Goal: Book appointment/travel/reservation

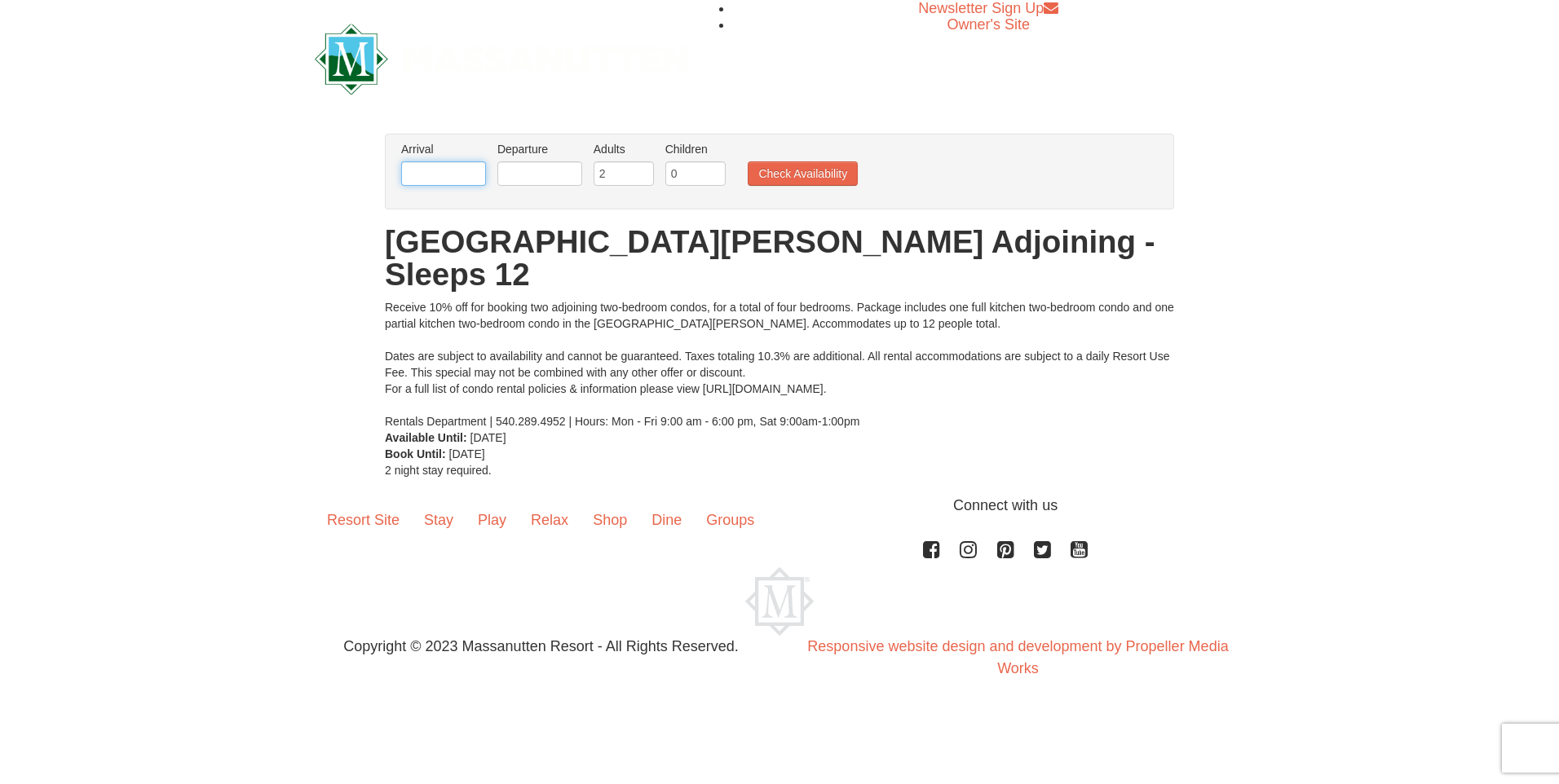
click at [461, 173] on input "text" at bounding box center [443, 173] width 85 height 24
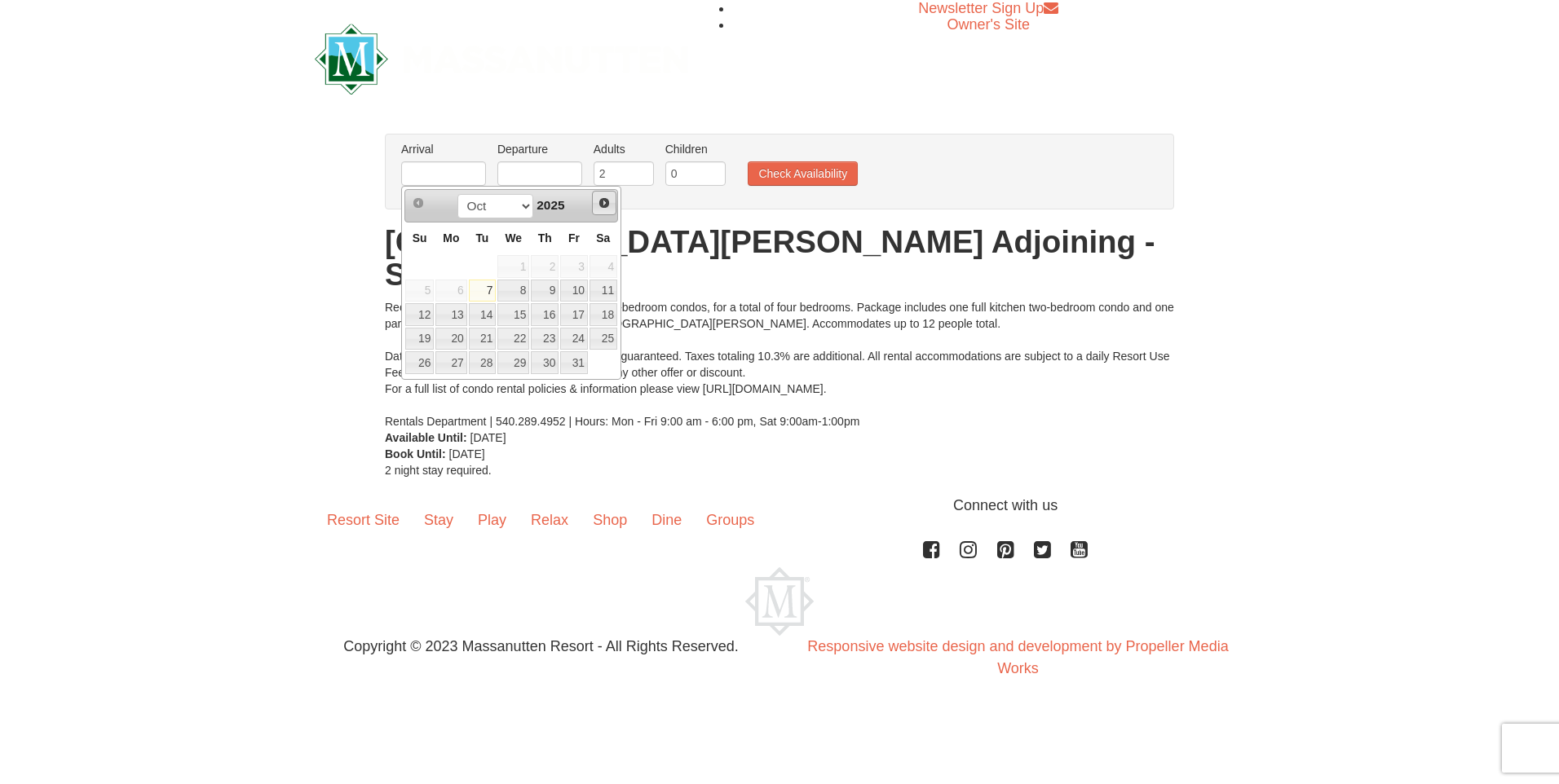
click at [599, 203] on span "Next" at bounding box center [604, 202] width 13 height 13
click at [580, 293] on link "9" at bounding box center [573, 290] width 27 height 22
type input "[DATE]"
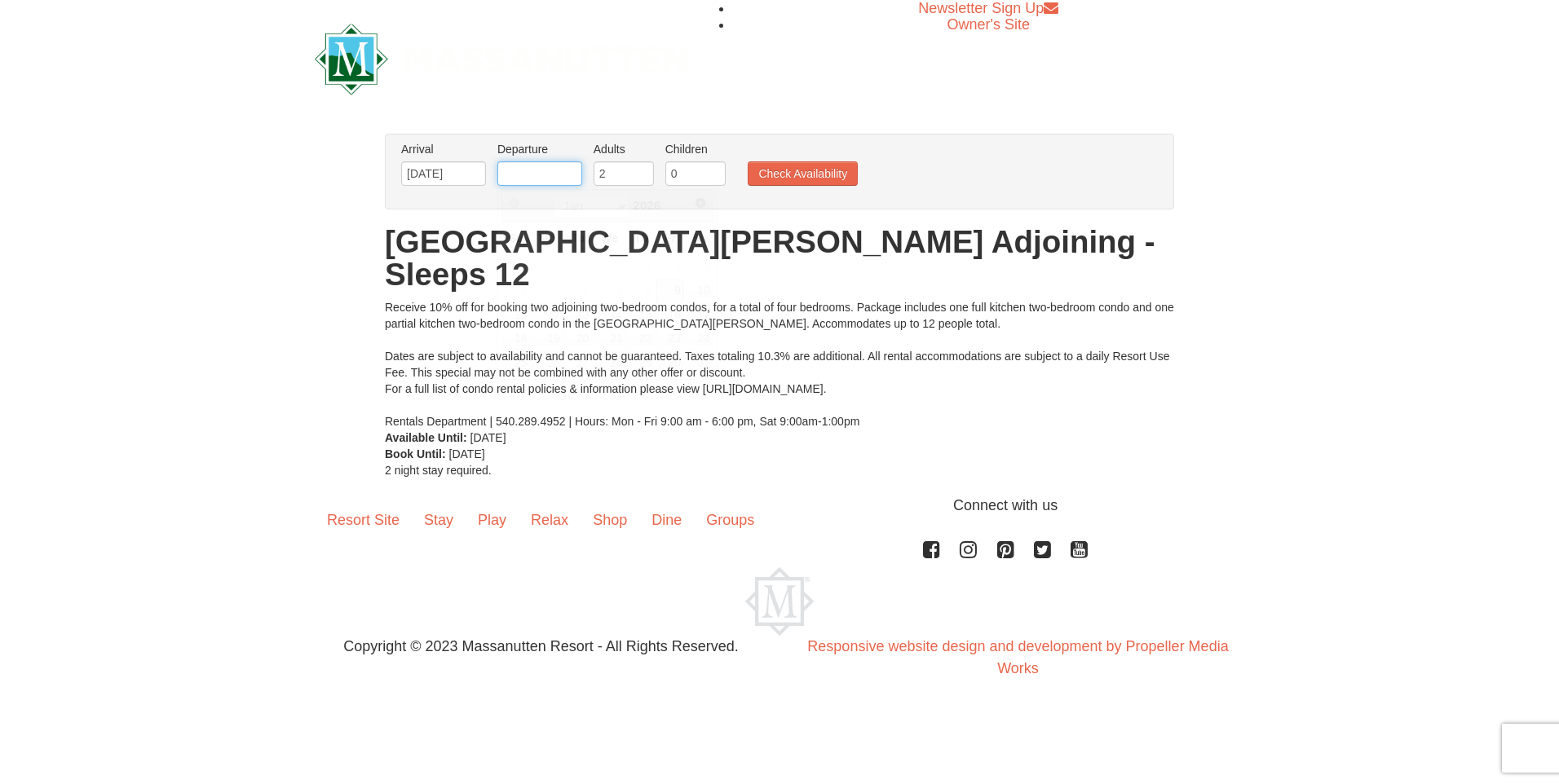
click at [543, 169] on input "text" at bounding box center [539, 173] width 85 height 24
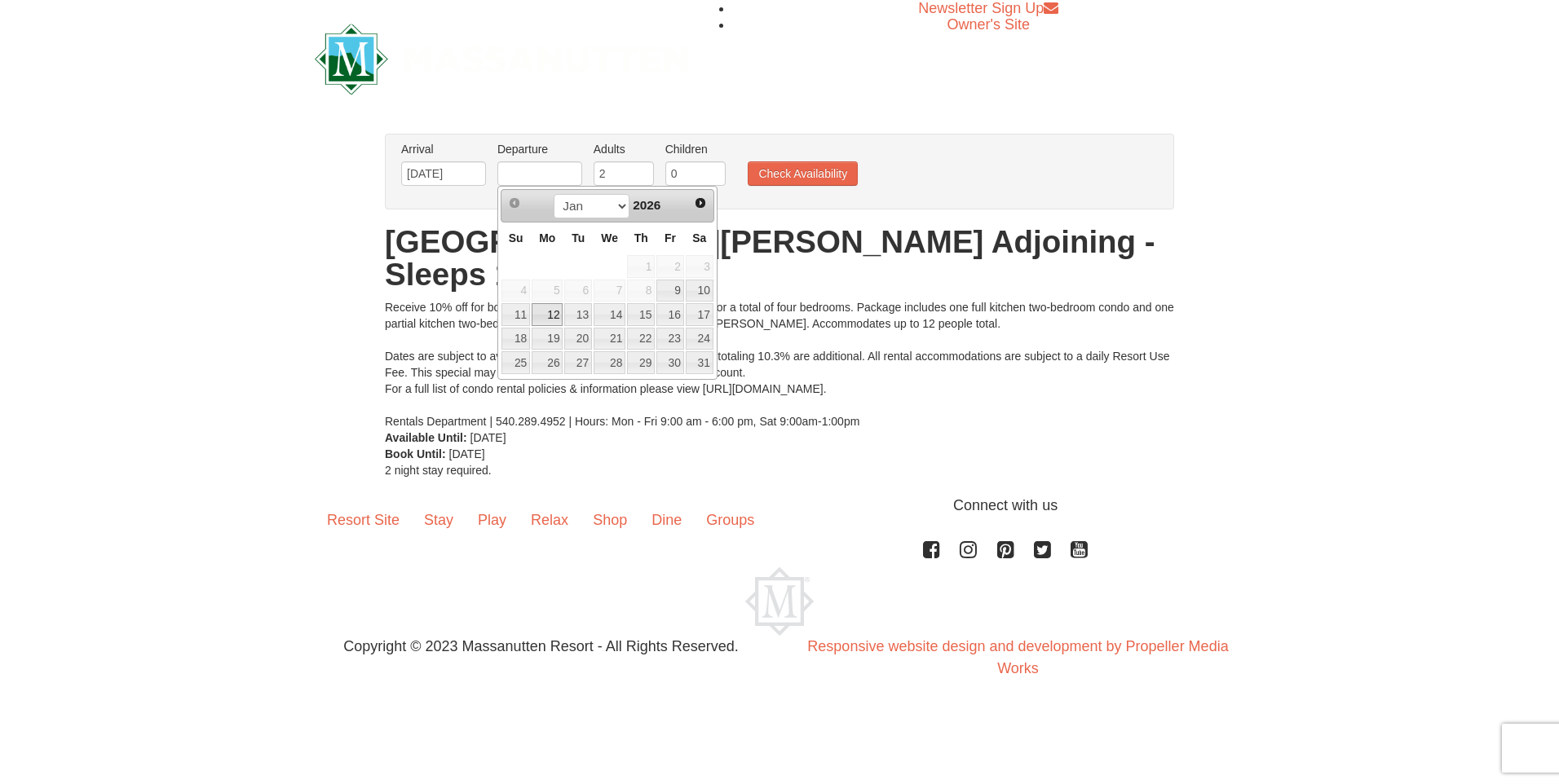
click at [550, 314] on link "12" at bounding box center [547, 313] width 31 height 22
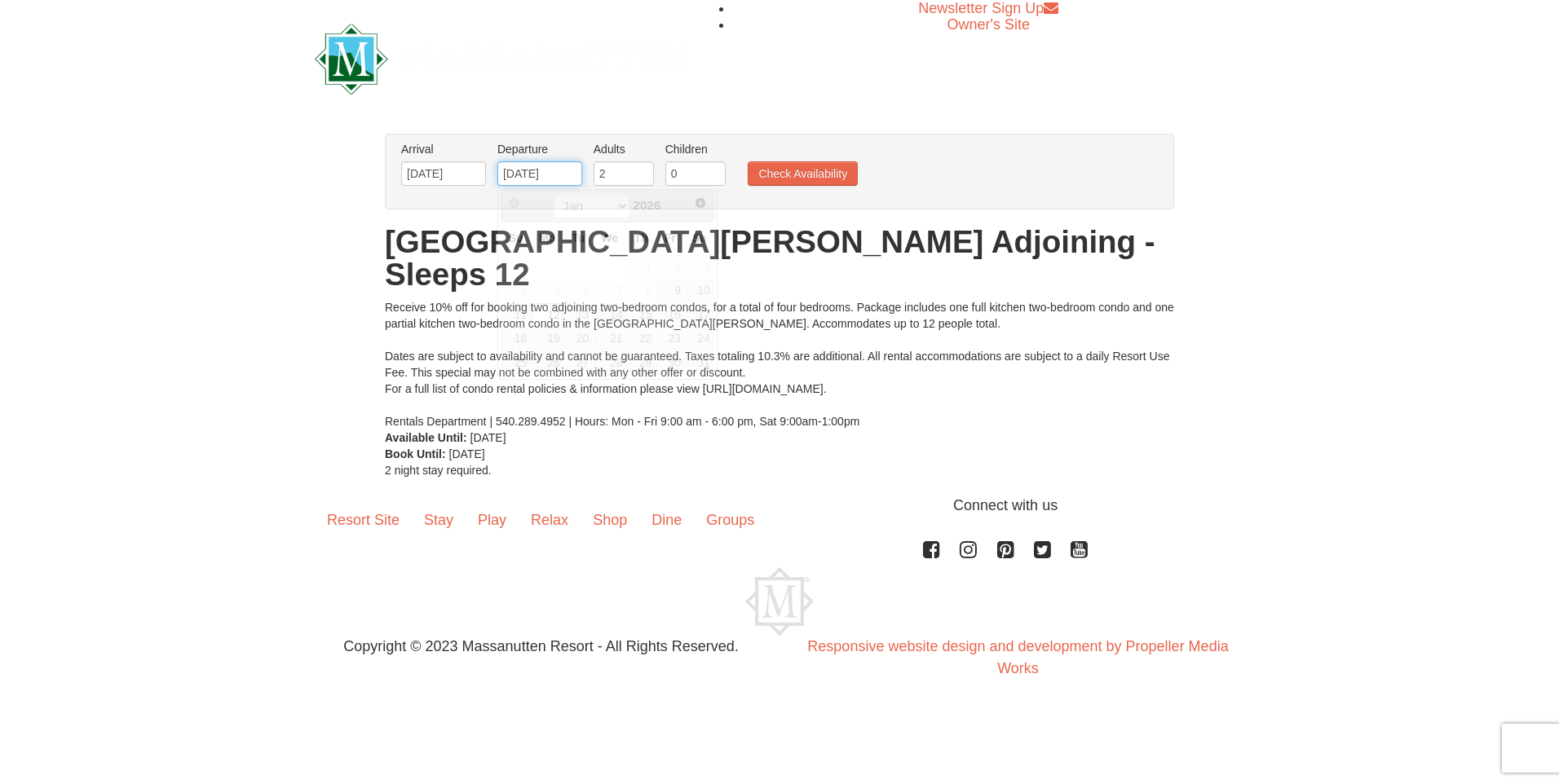
click at [560, 167] on input "01/12/2026" at bounding box center [539, 173] width 85 height 24
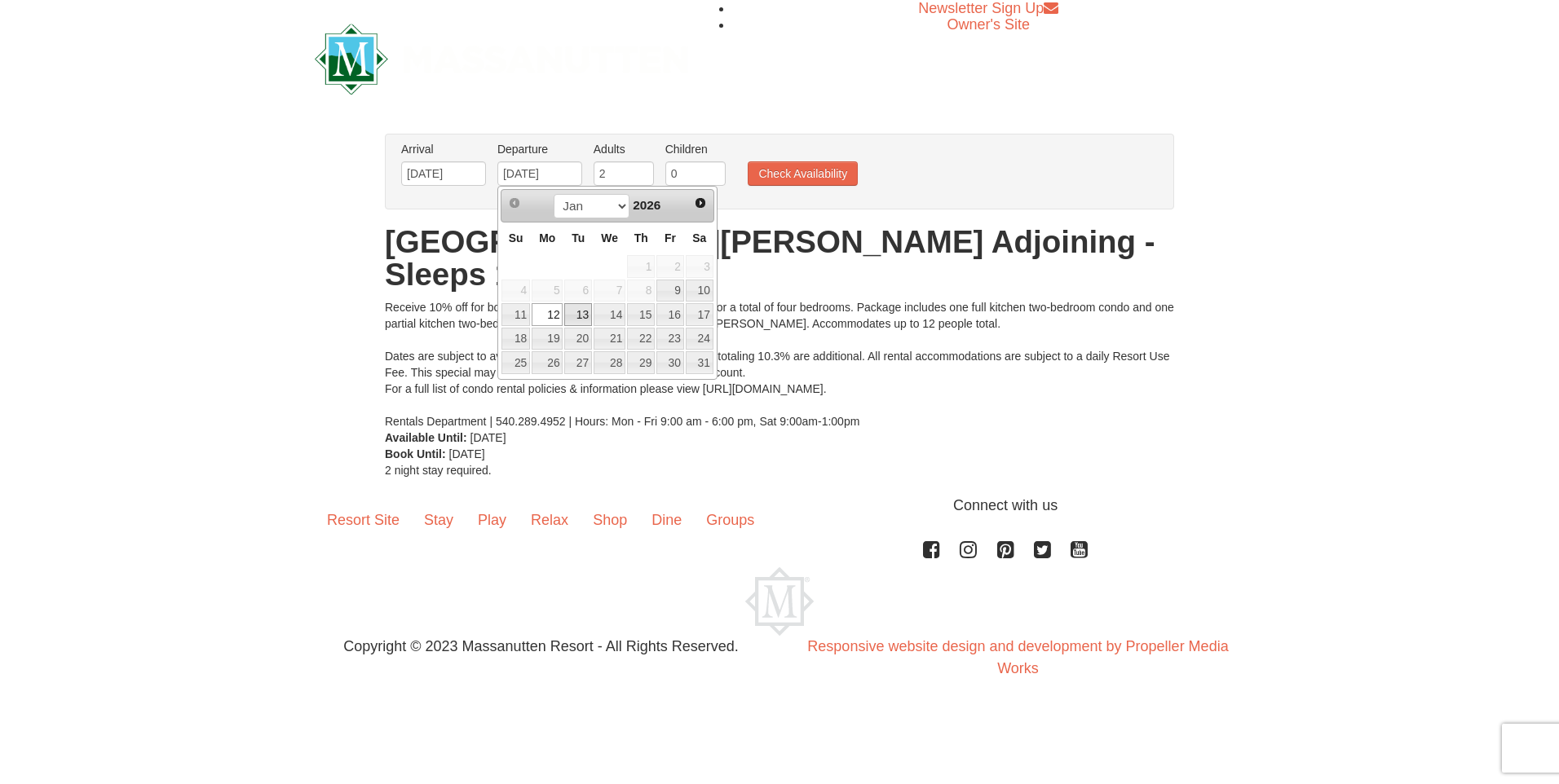
click at [576, 315] on link "13" at bounding box center [578, 313] width 27 height 22
type input "[DATE]"
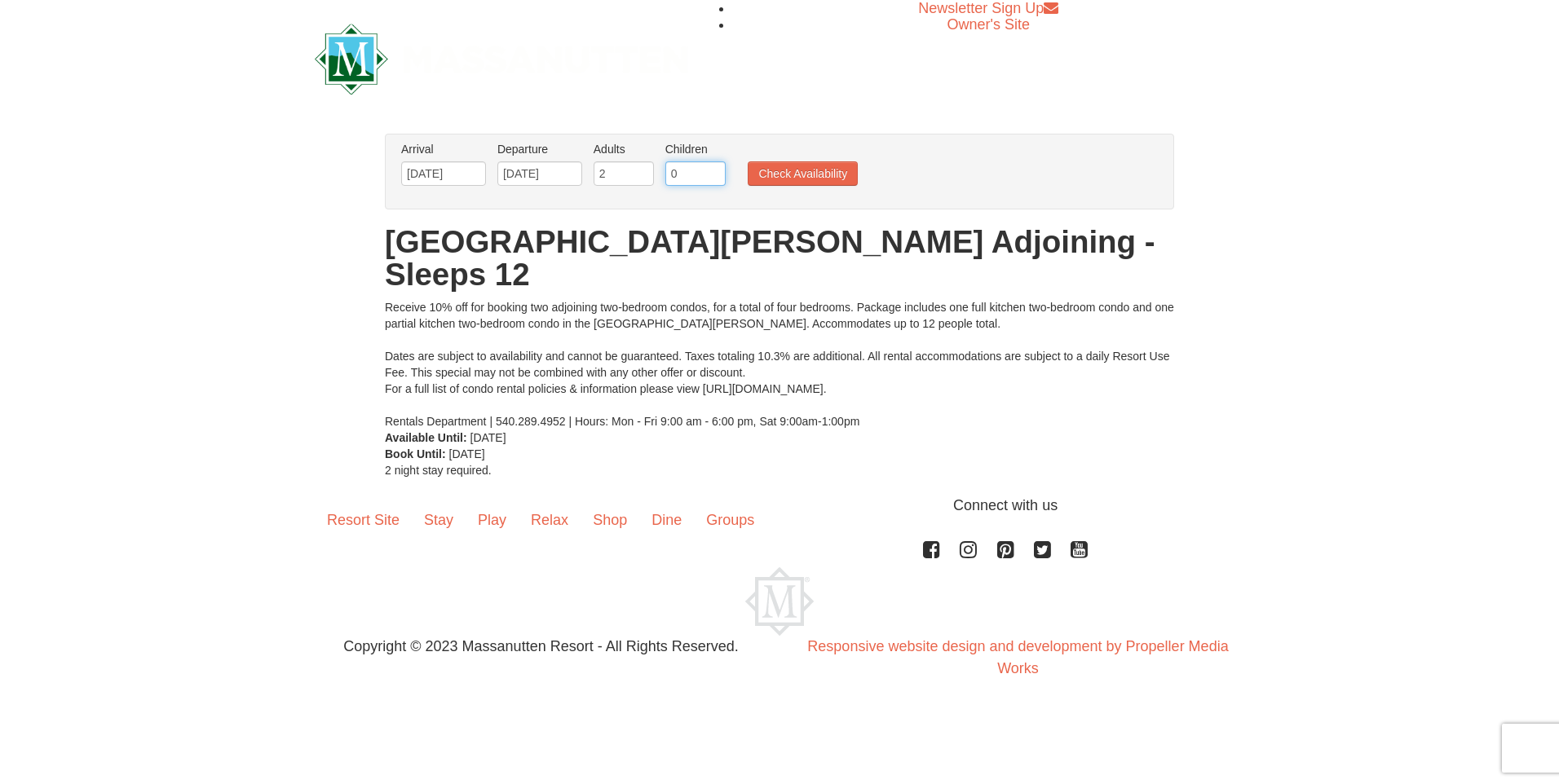
click at [675, 171] on input "0" at bounding box center [695, 173] width 61 height 24
click at [712, 170] on input "1" at bounding box center [695, 173] width 61 height 24
click at [712, 170] on input "2" at bounding box center [695, 173] width 61 height 24
type input "3"
click at [712, 170] on input "3" at bounding box center [695, 173] width 61 height 24
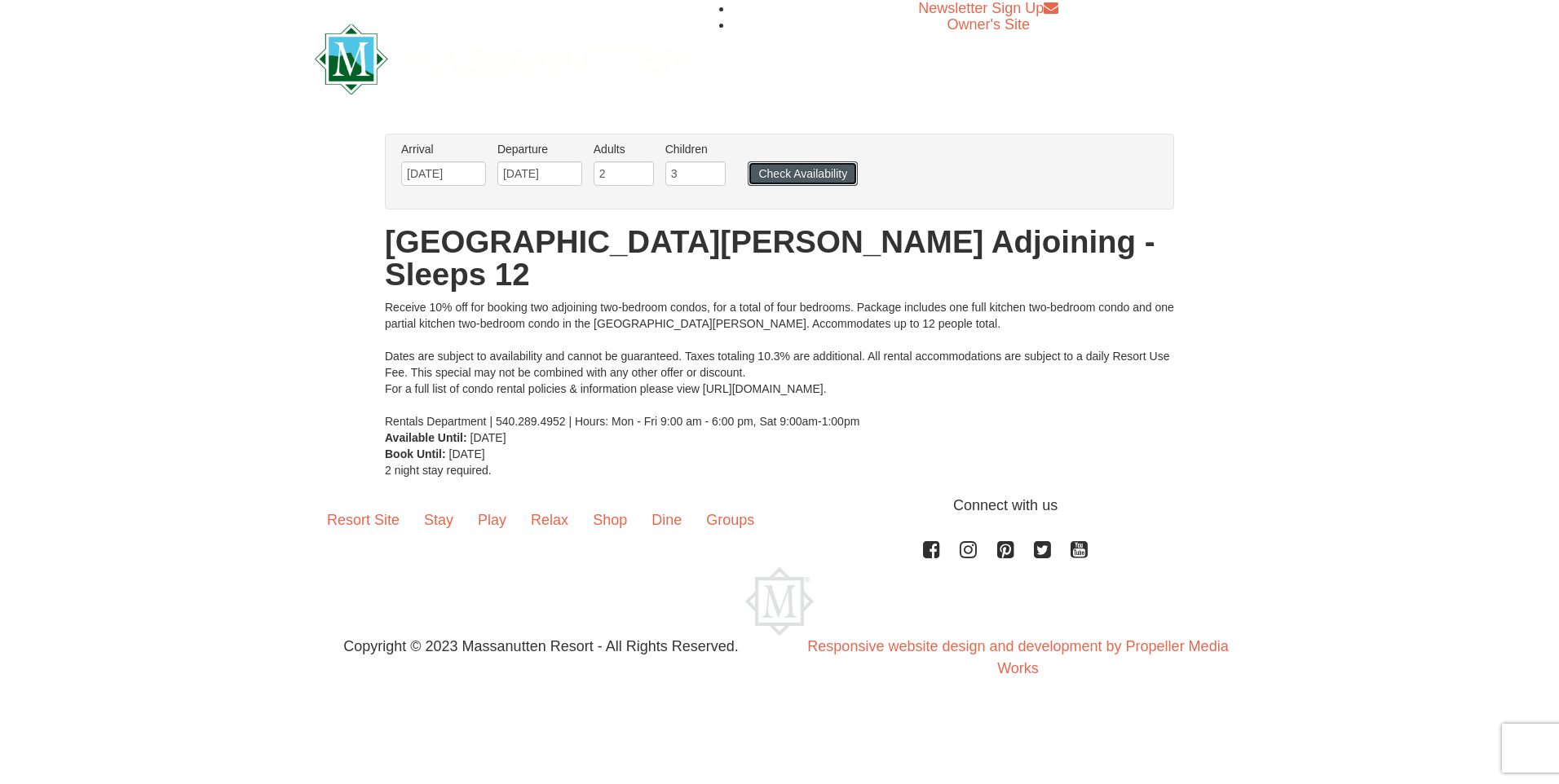
click at [781, 175] on button "Check Availability" at bounding box center [802, 173] width 110 height 24
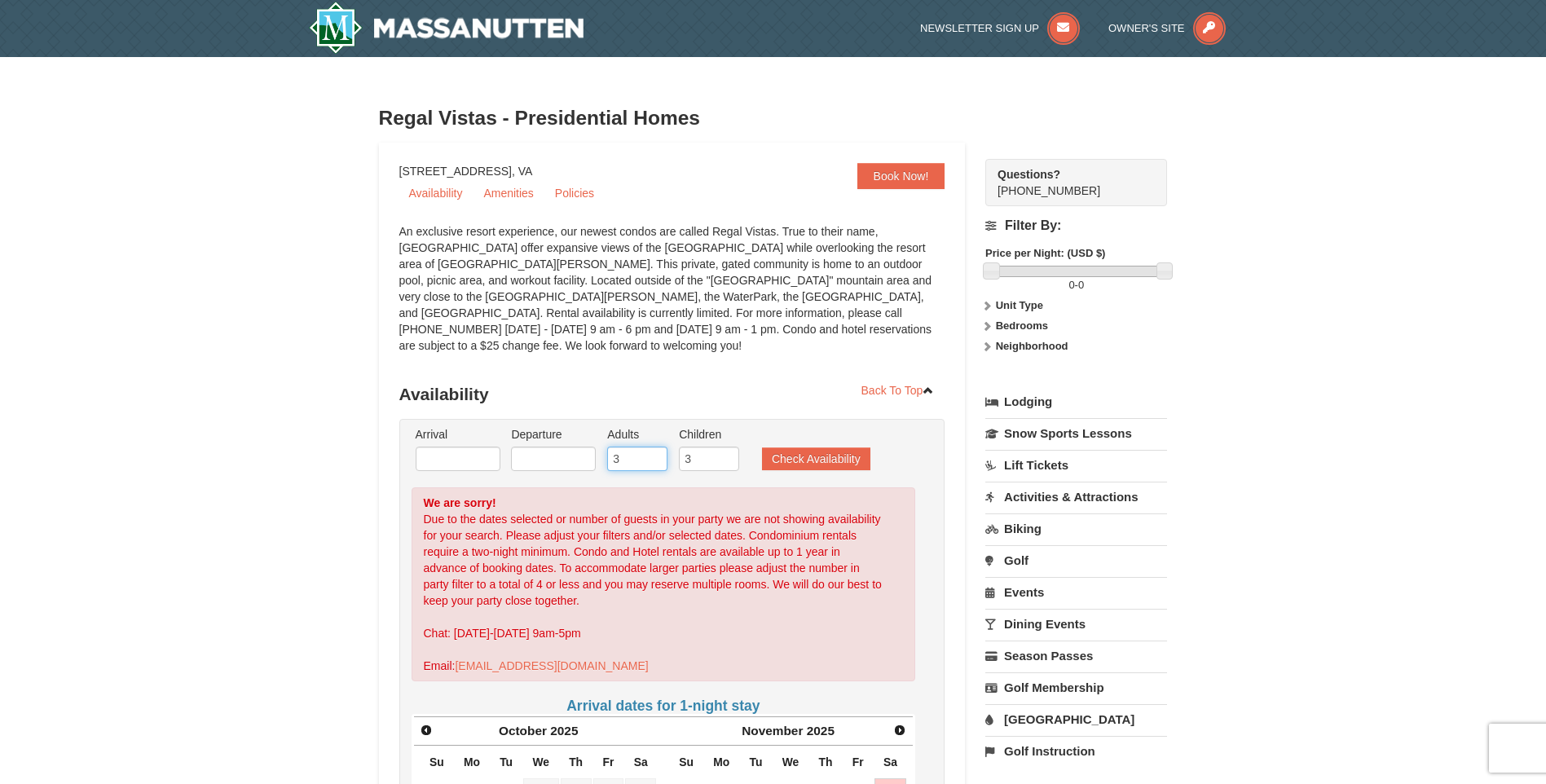
click at [630, 447] on input "3" at bounding box center [638, 458] width 61 height 24
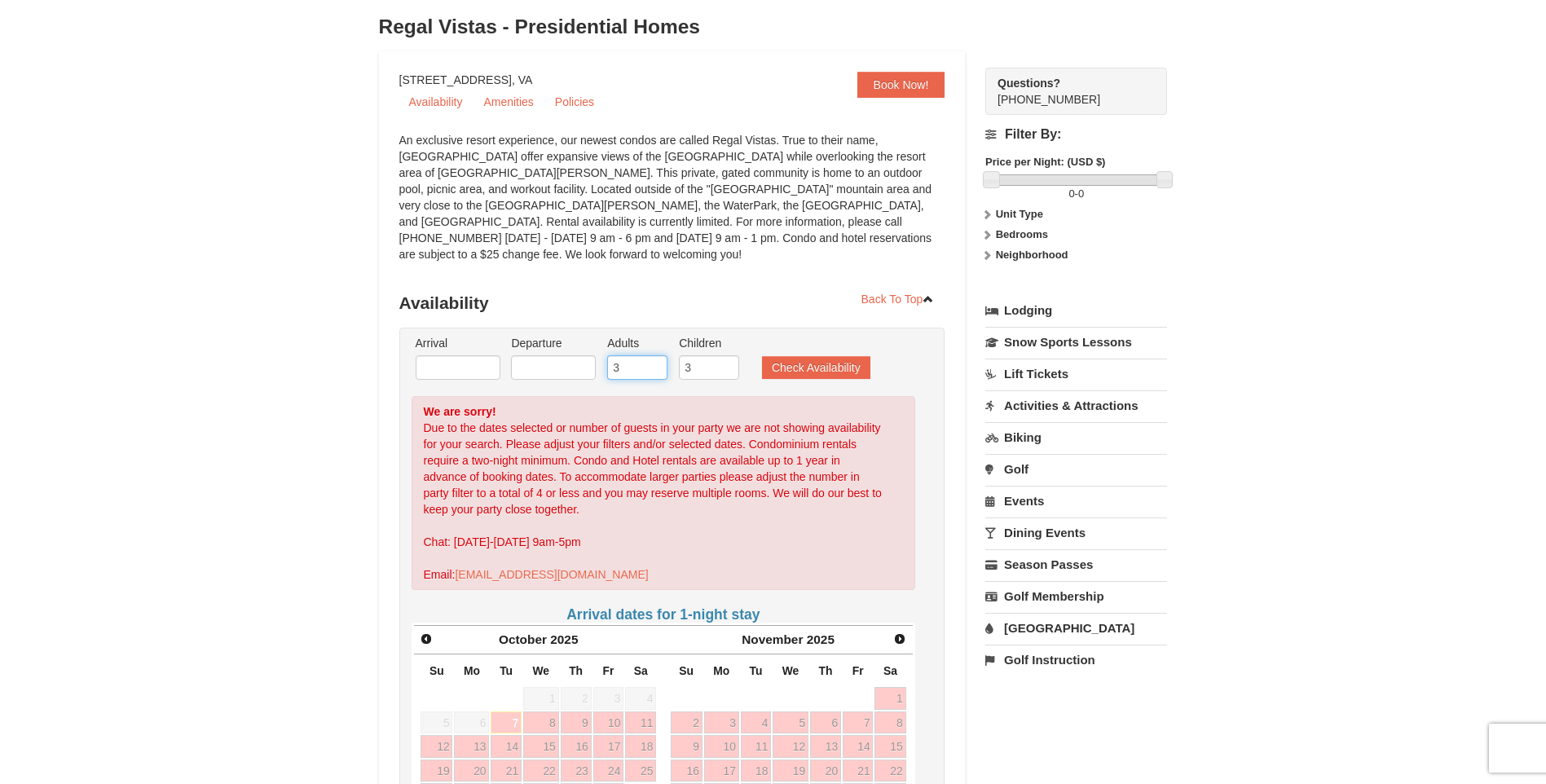
scroll to position [407, 0]
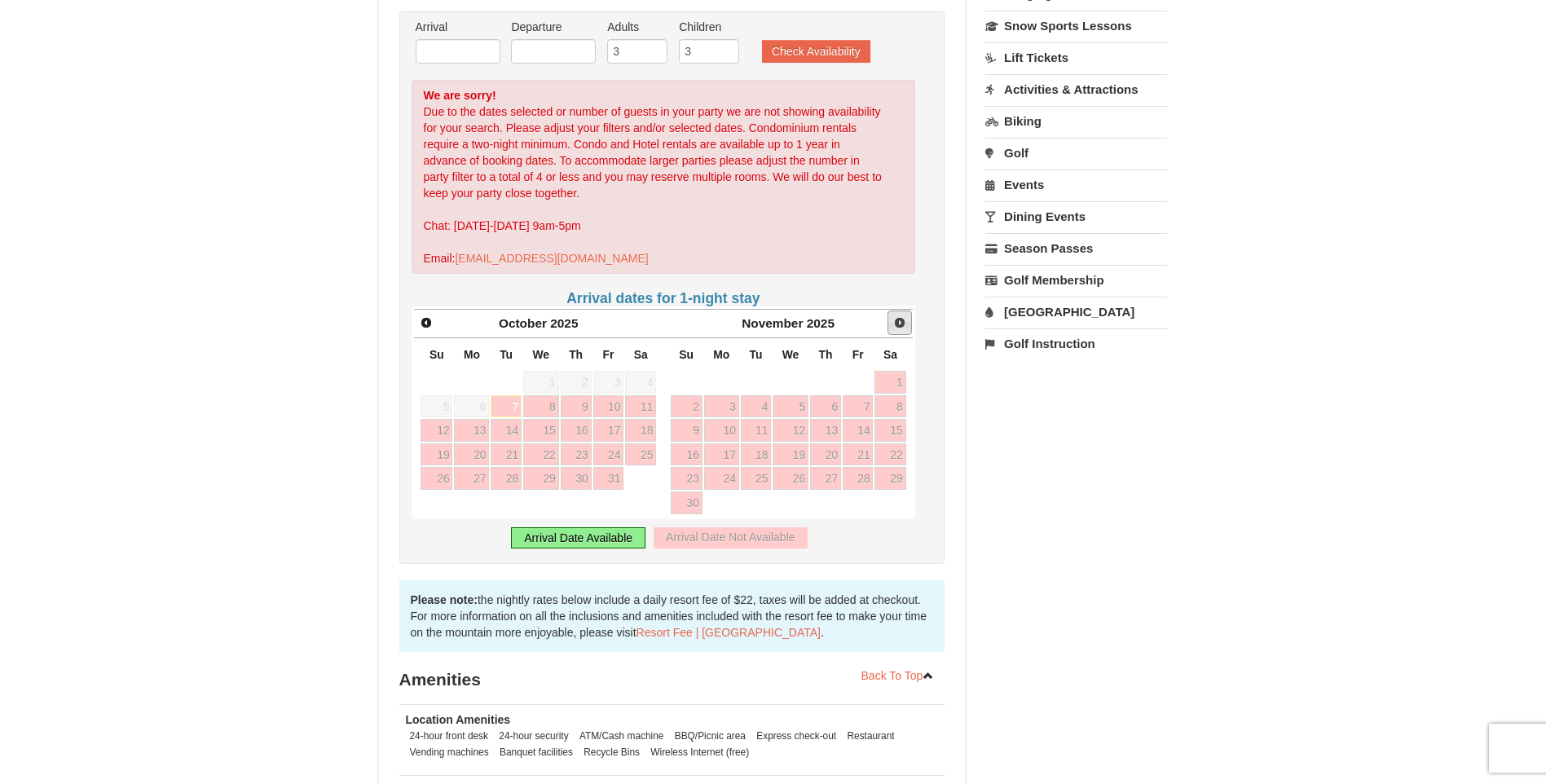
click at [902, 315] on link "Next" at bounding box center [899, 322] width 24 height 24
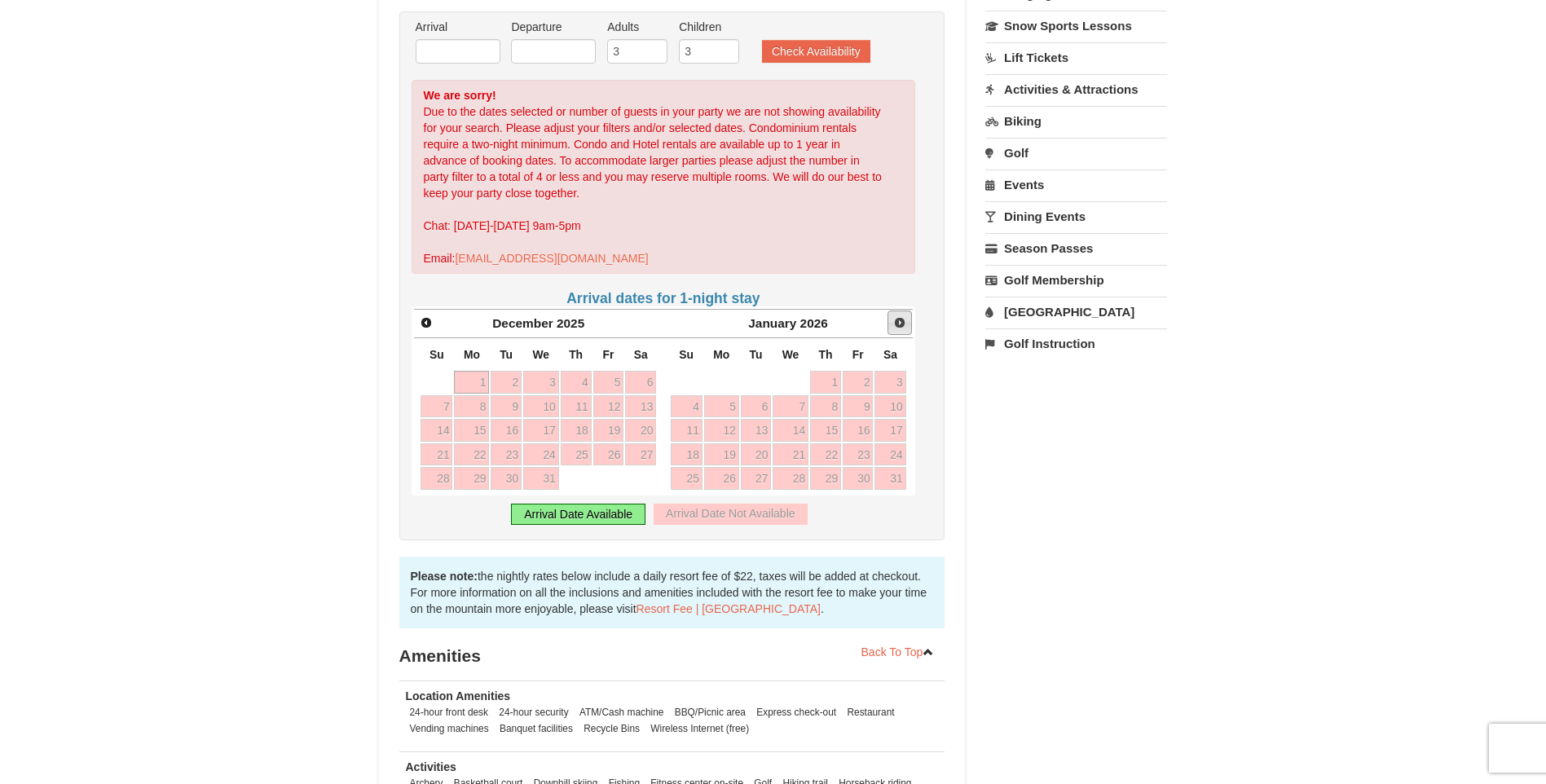
click at [902, 315] on link "Next" at bounding box center [899, 322] width 24 height 24
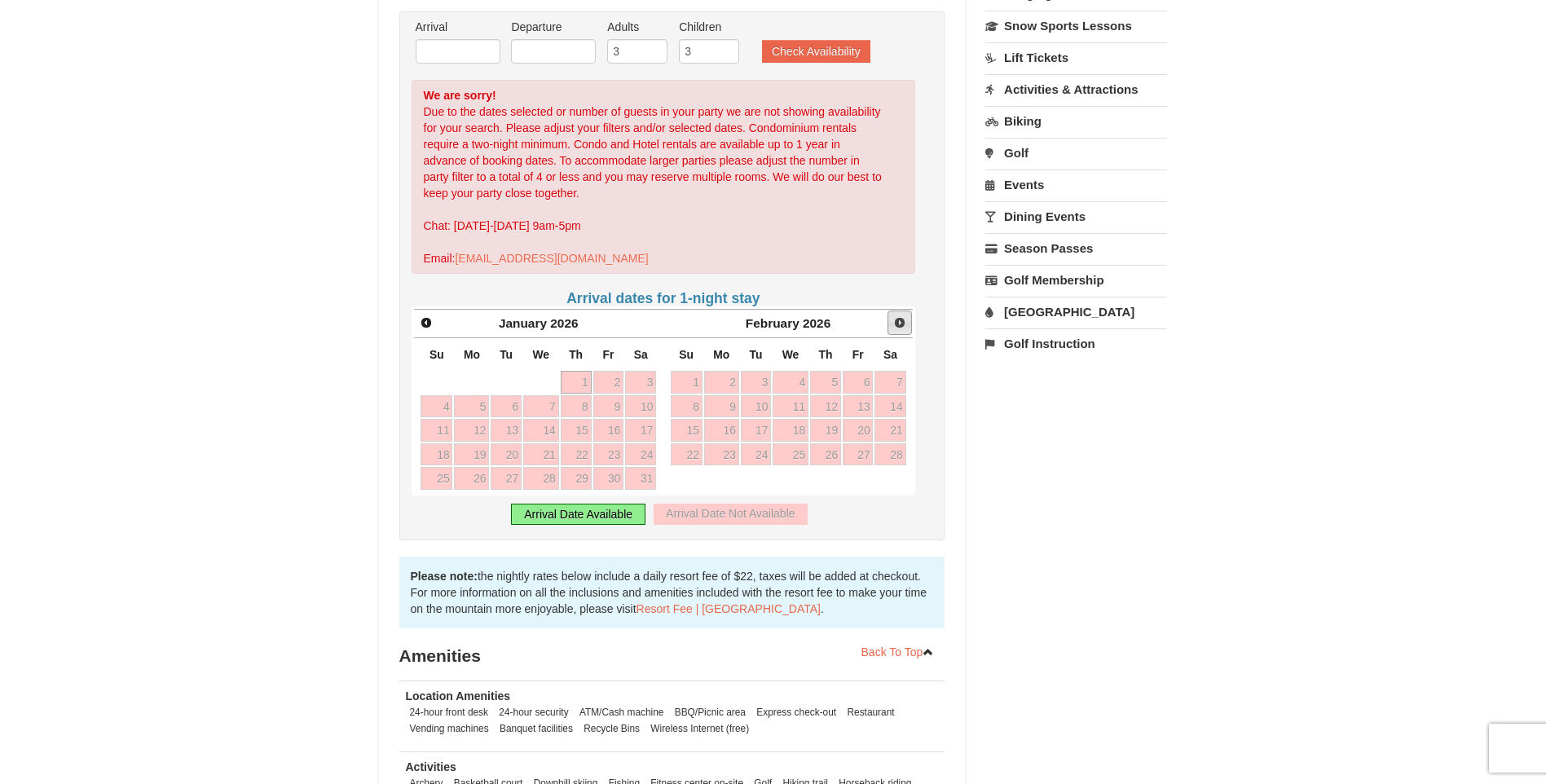
click at [902, 315] on link "Next" at bounding box center [899, 322] width 24 height 24
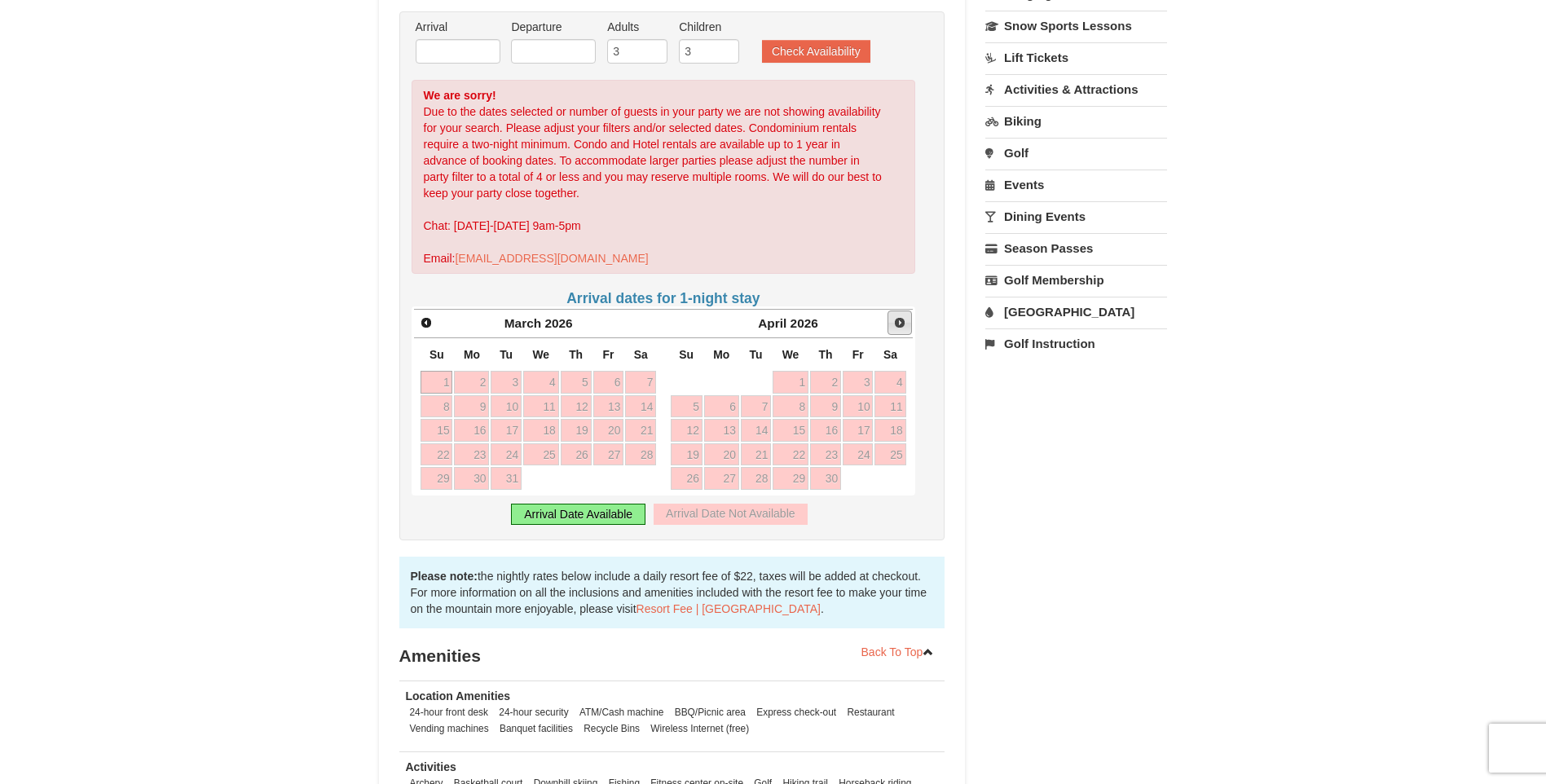
click at [902, 315] on link "Next" at bounding box center [899, 322] width 24 height 24
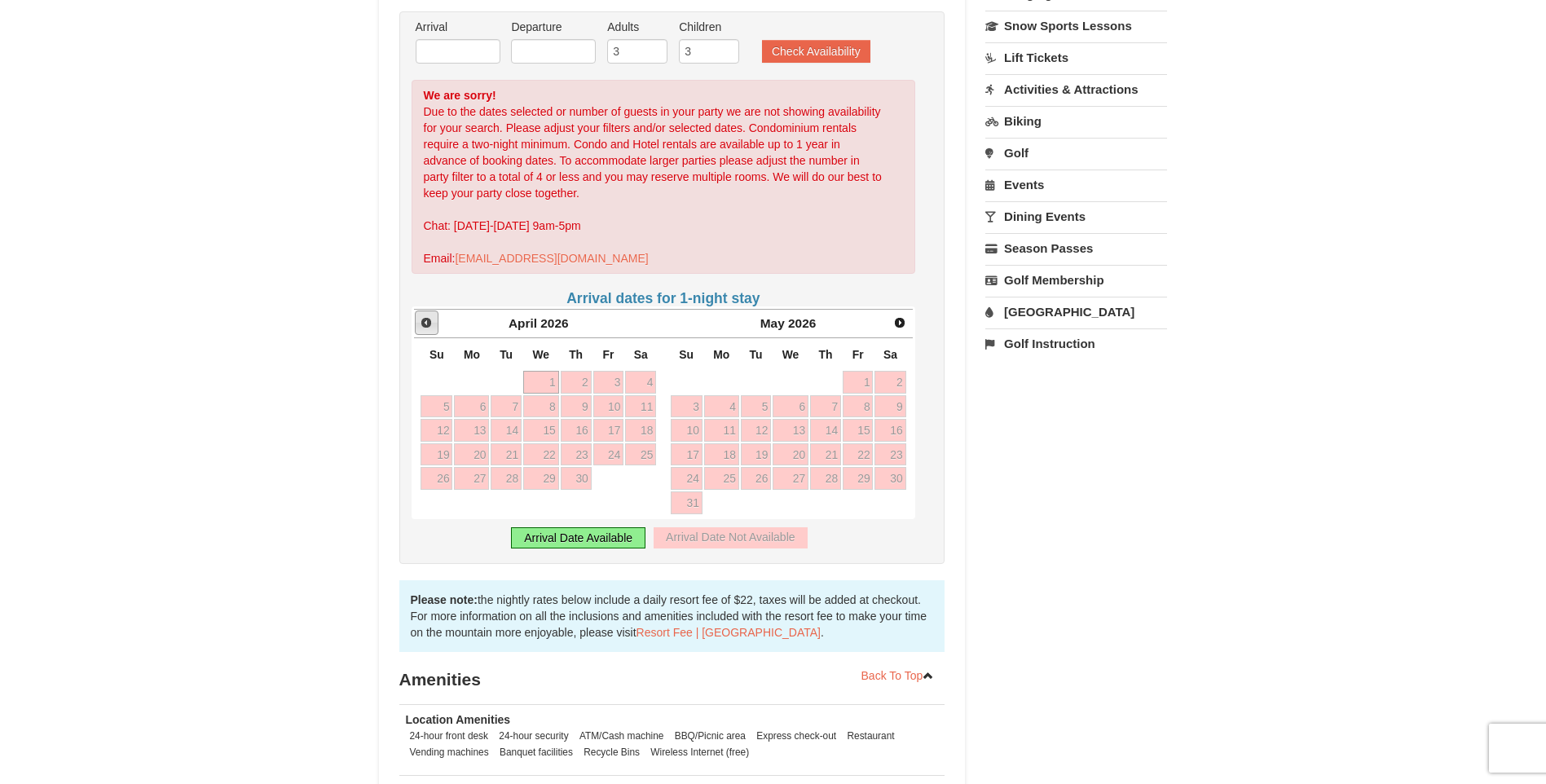
click at [429, 316] on span "Prev" at bounding box center [426, 322] width 13 height 13
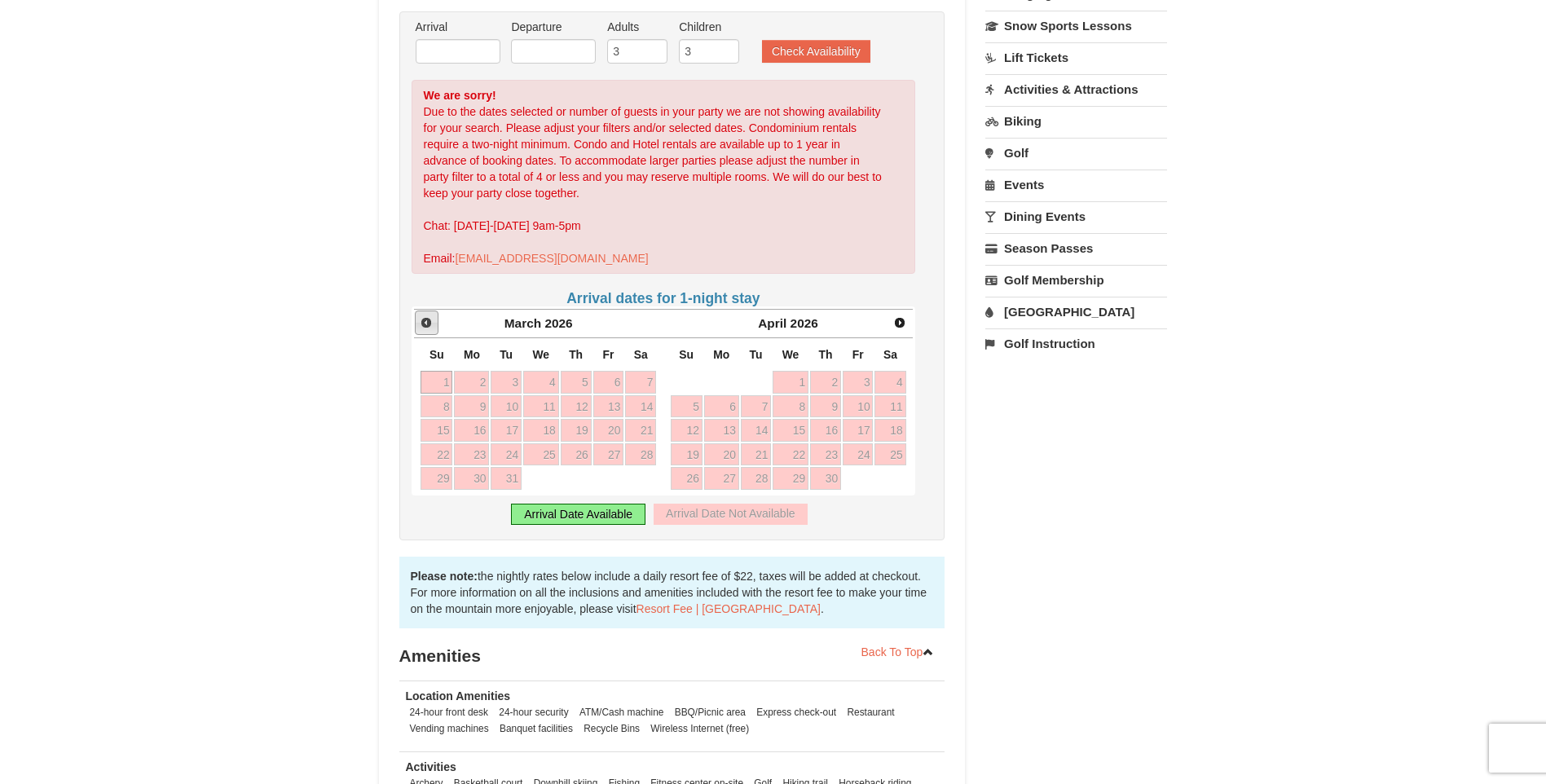
click at [430, 313] on link "Prev" at bounding box center [427, 322] width 24 height 24
